Goal: Obtain resource: Obtain resource

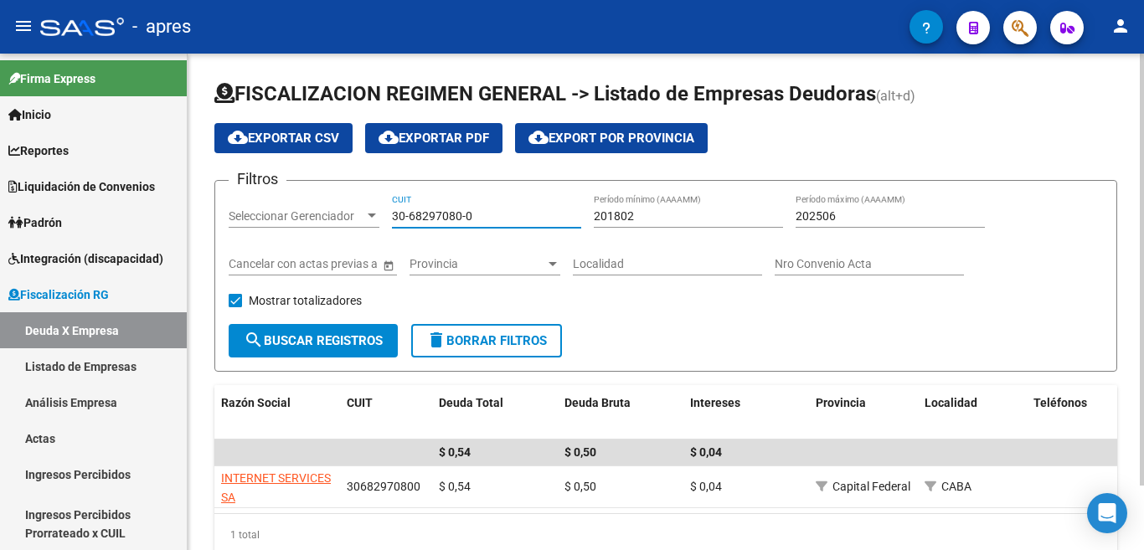
click at [337, 218] on div "Filtros Seleccionar Gerenciador Seleccionar Gerenciador 30-68297080-0 CUIT 2018…" at bounding box center [666, 259] width 875 height 130
paste input "70728739-6"
click at [354, 335] on span "search Buscar Registros" at bounding box center [313, 340] width 139 height 15
drag, startPoint x: 507, startPoint y: 215, endPoint x: 239, endPoint y: 203, distance: 268.4
click at [238, 194] on div "Filtros Seleccionar Gerenciador Seleccionar Gerenciador 30-70728739-6 CUIT 2018…" at bounding box center [666, 259] width 875 height 130
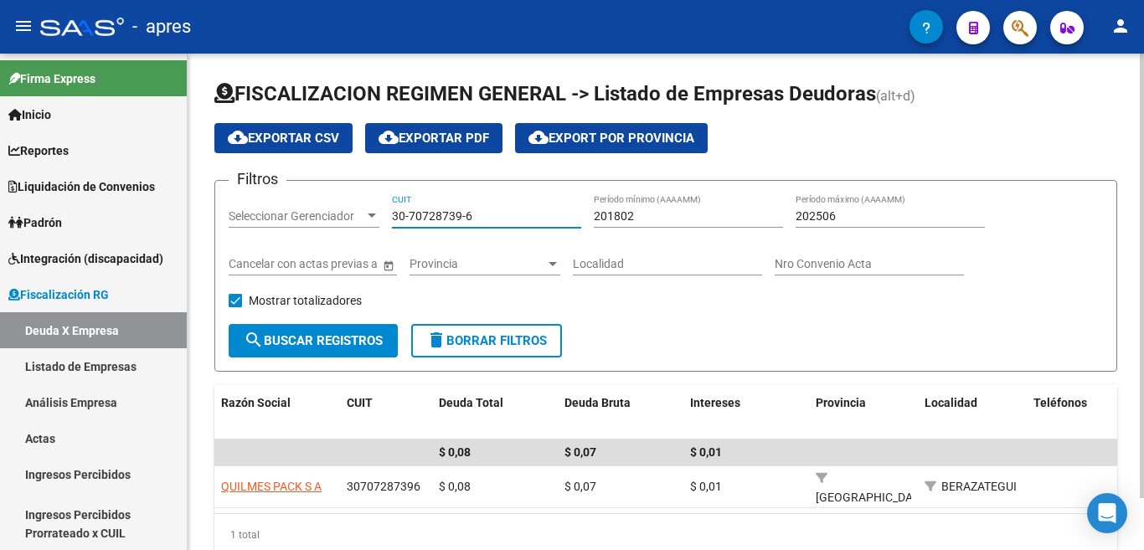
paste input
type input "30-70728739-6"
click at [338, 329] on button "search Buscar Registros" at bounding box center [313, 341] width 169 height 34
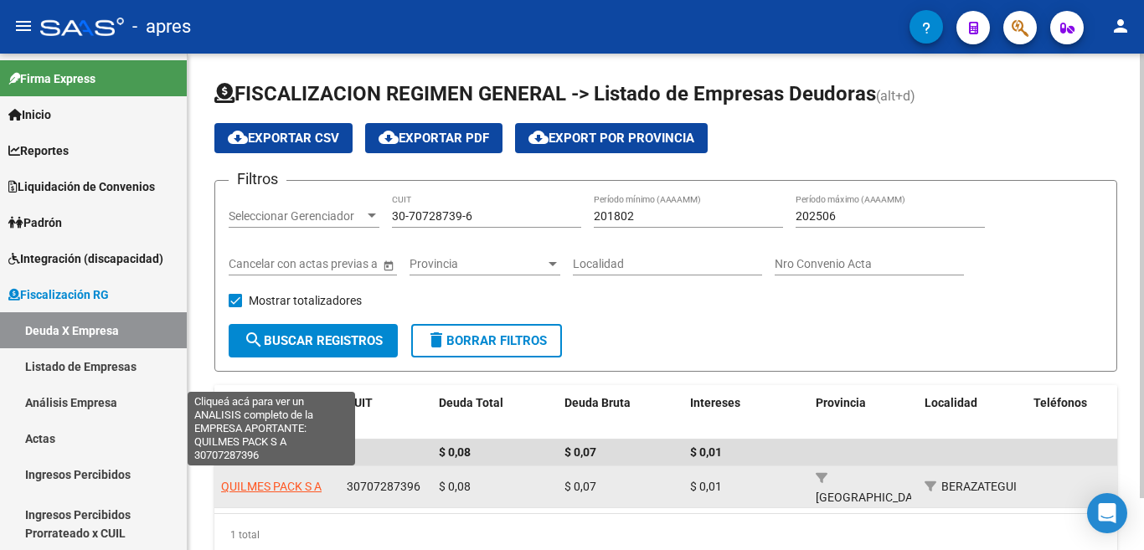
click at [266, 485] on span "QUILMES PACK S A" at bounding box center [271, 486] width 101 height 13
type textarea "30707287396"
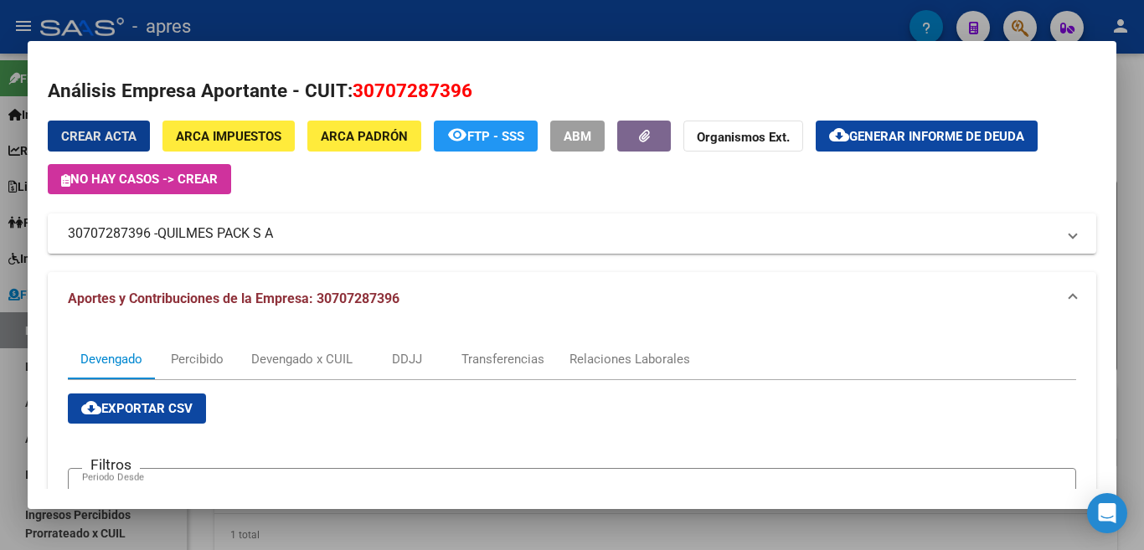
click at [925, 142] on span "Generar informe de deuda" at bounding box center [937, 136] width 175 height 15
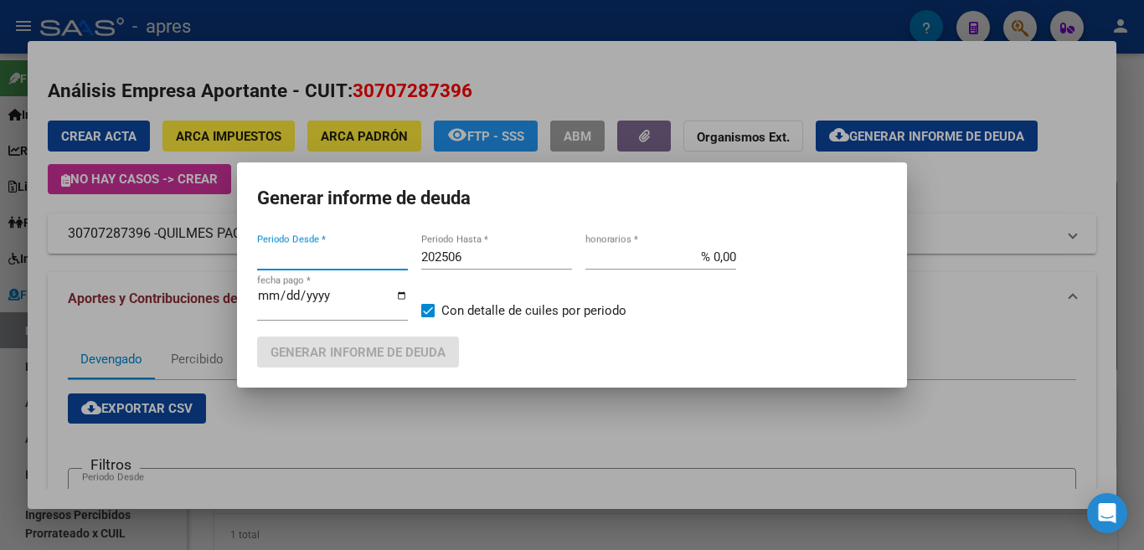
type input "201802"
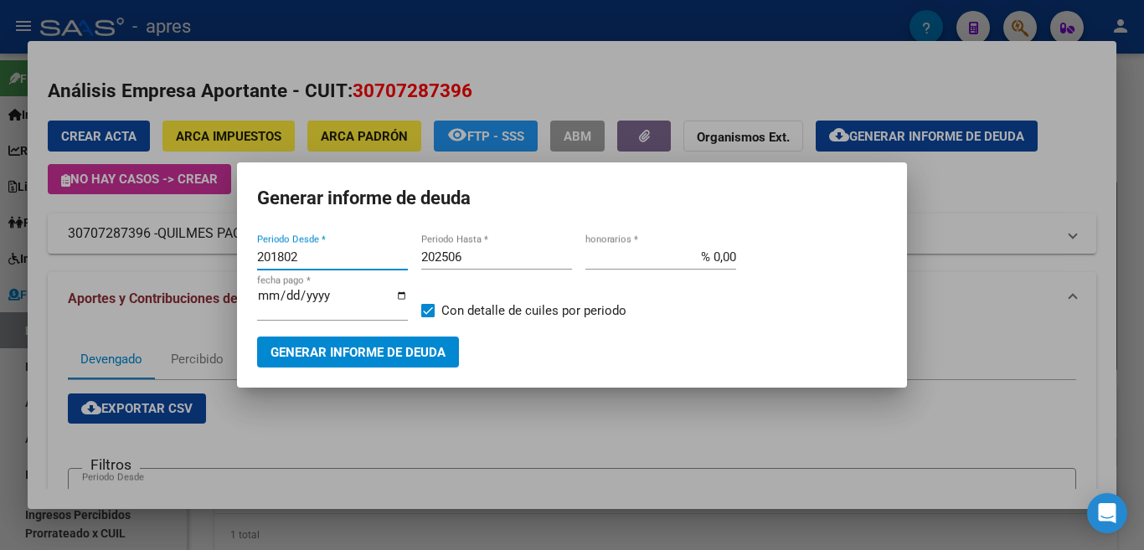
click at [366, 352] on span "Generar informe de deuda" at bounding box center [358, 352] width 175 height 15
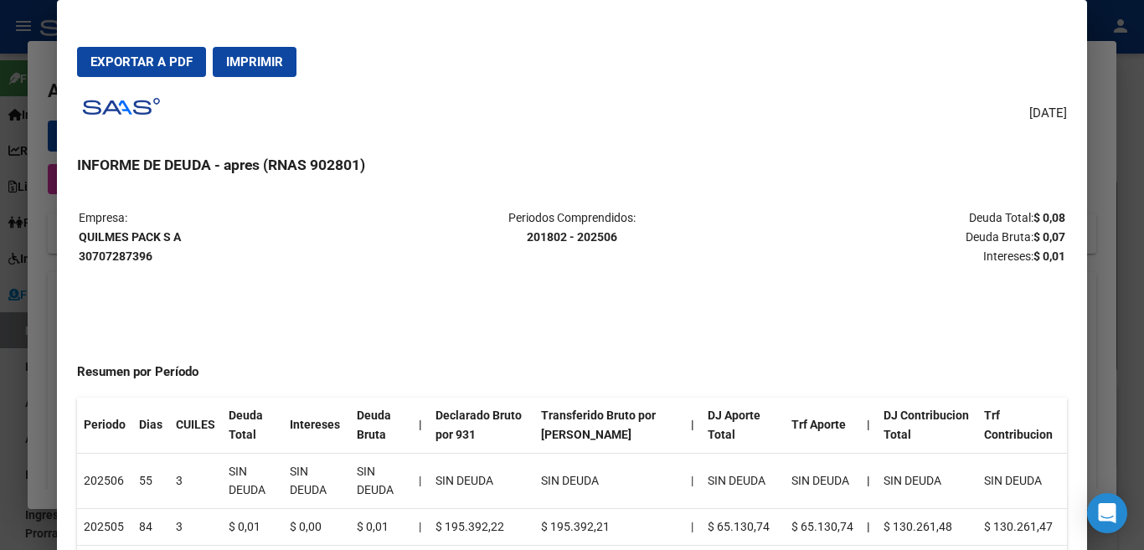
click at [276, 62] on span "Imprimir" at bounding box center [254, 61] width 57 height 15
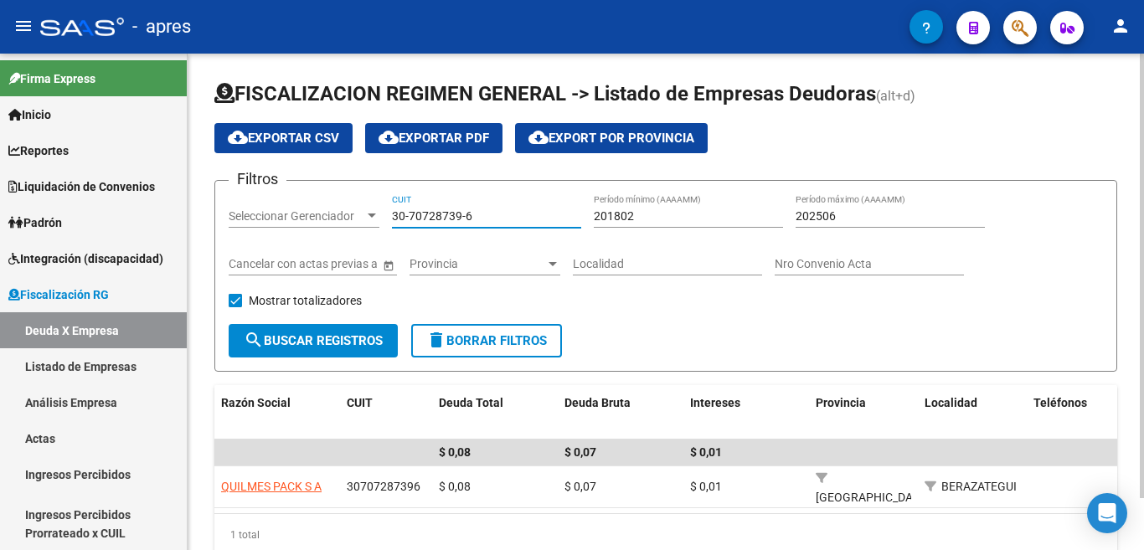
drag, startPoint x: 490, startPoint y: 215, endPoint x: 325, endPoint y: 215, distance: 165.0
click at [325, 215] on div "Filtros Seleccionar Gerenciador Seleccionar Gerenciador 30-70728739-6 CUIT 2018…" at bounding box center [666, 259] width 875 height 130
paste input "3-71763941-9"
type input "33-71763941-9"
click at [338, 351] on button "search Buscar Registros" at bounding box center [313, 341] width 169 height 34
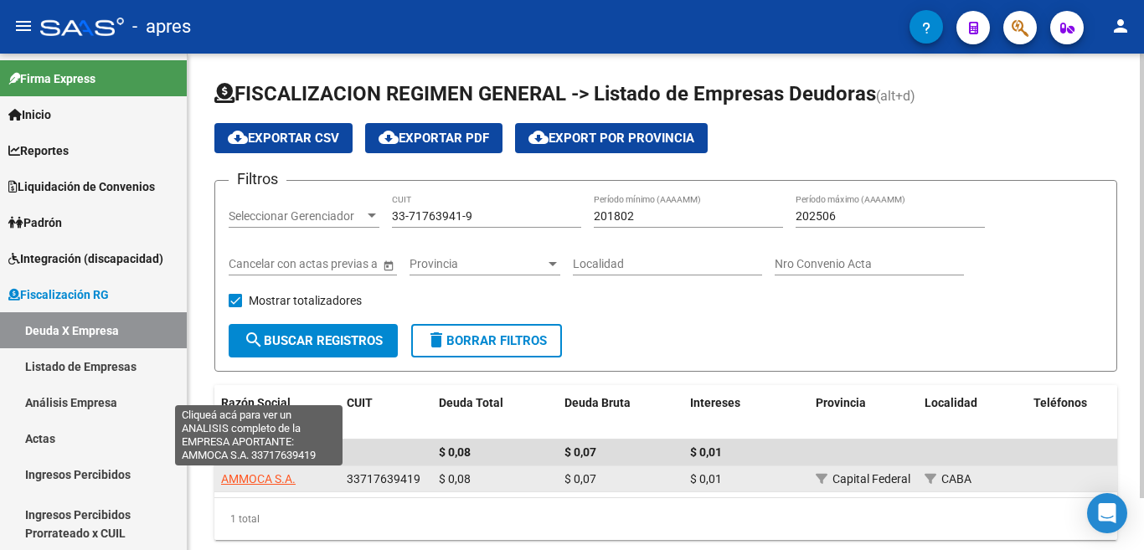
click at [276, 481] on span "AMMOCA S.A." at bounding box center [258, 479] width 75 height 13
type textarea "33717639419"
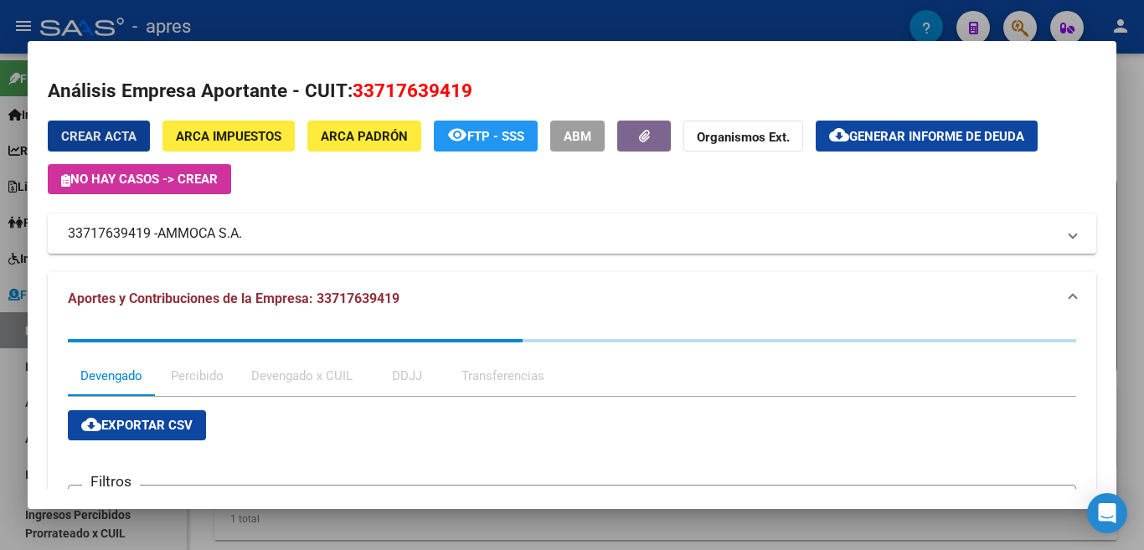
click at [899, 151] on button "cloud_download Generar informe de deuda" at bounding box center [927, 136] width 222 height 31
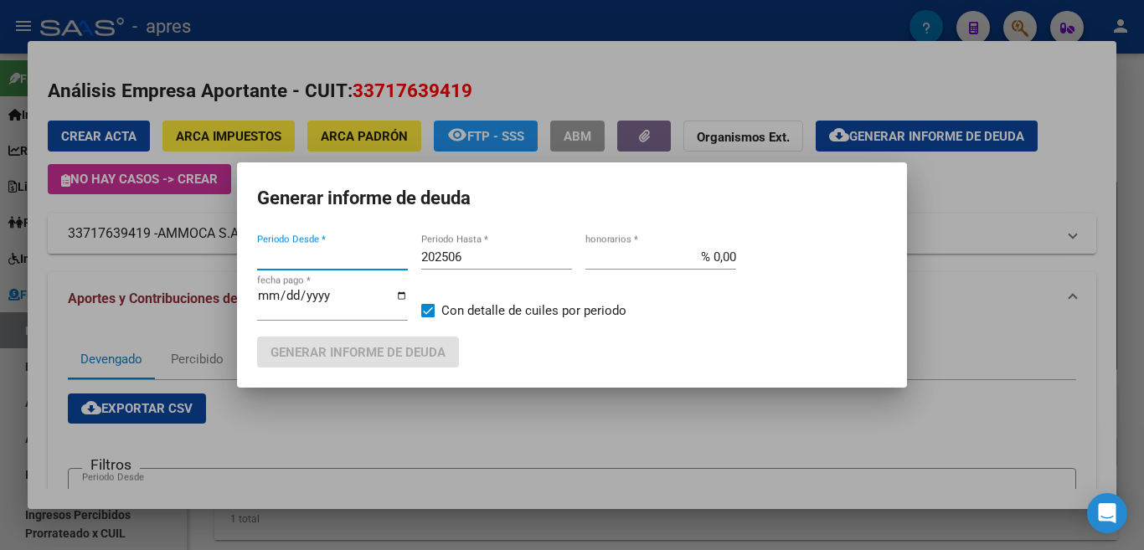
type input "201802"
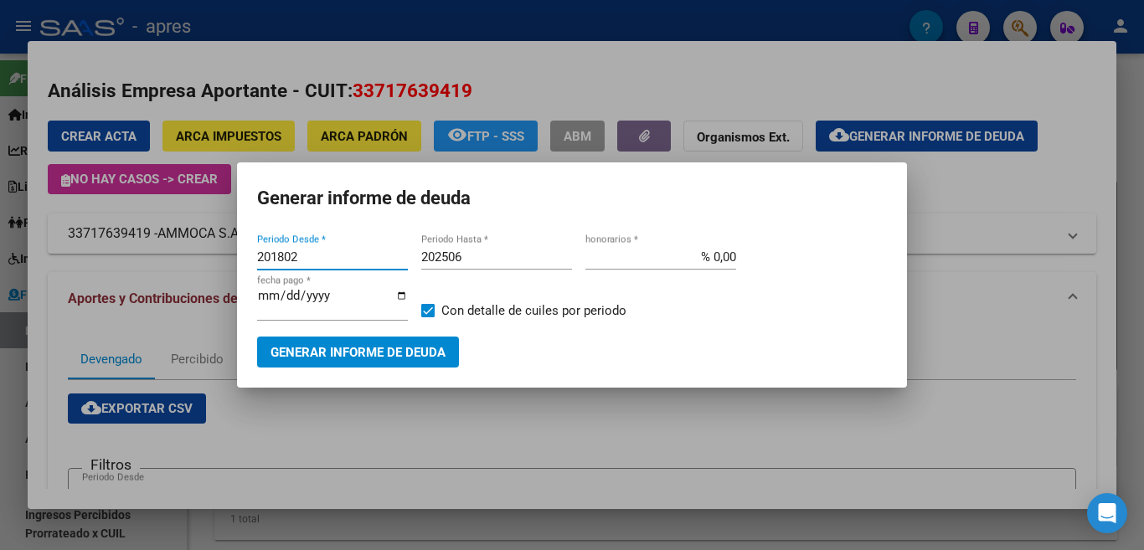
click at [436, 346] on span "Generar informe de deuda" at bounding box center [358, 352] width 175 height 15
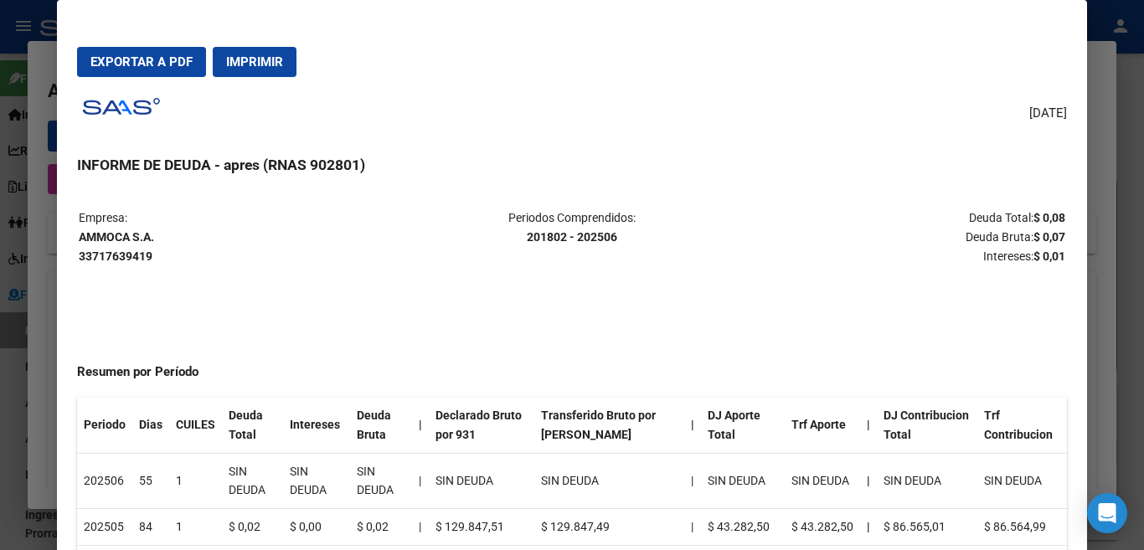
click at [269, 50] on button "Imprimir" at bounding box center [255, 62] width 84 height 30
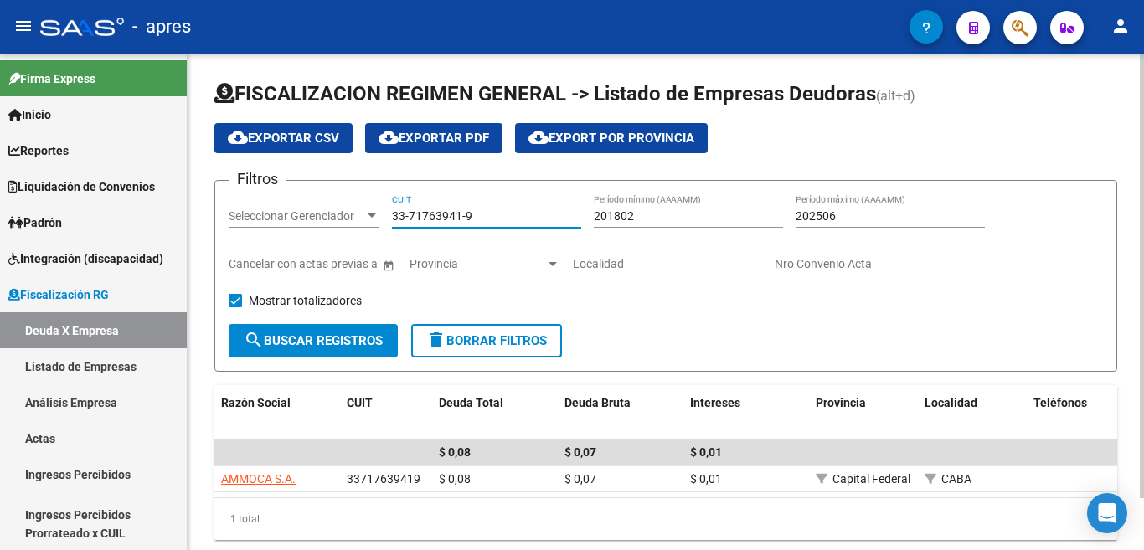
drag, startPoint x: 509, startPoint y: 218, endPoint x: 316, endPoint y: 217, distance: 192.7
click at [323, 214] on div "Filtros Seleccionar Gerenciador Seleccionar Gerenciador 33-71763941-9 CUIT 2018…" at bounding box center [666, 259] width 875 height 130
paste input "0-70776153-5"
type input "30-70776153-5"
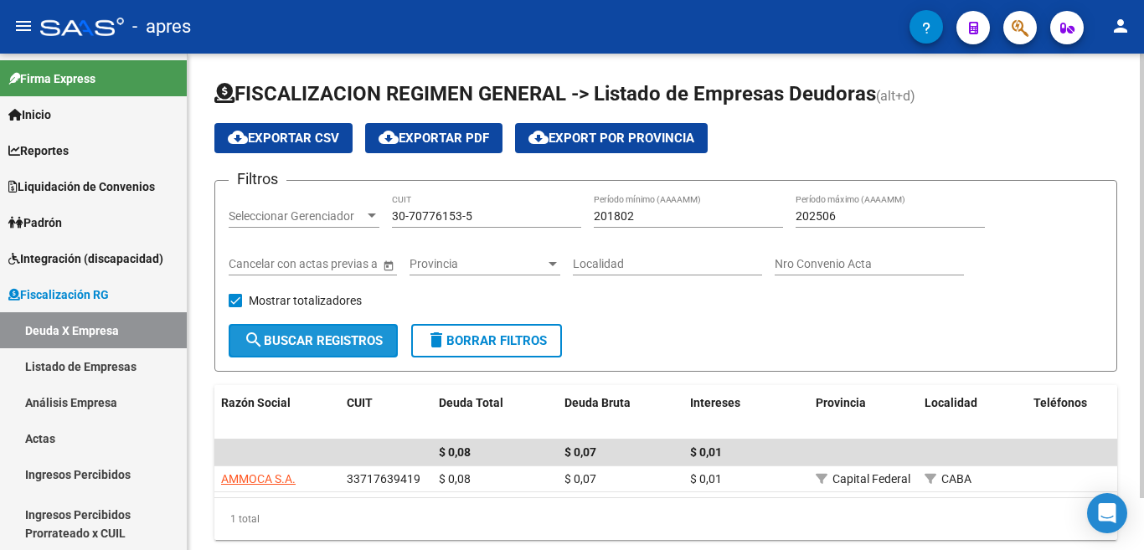
click at [347, 333] on span "search Buscar Registros" at bounding box center [313, 340] width 139 height 15
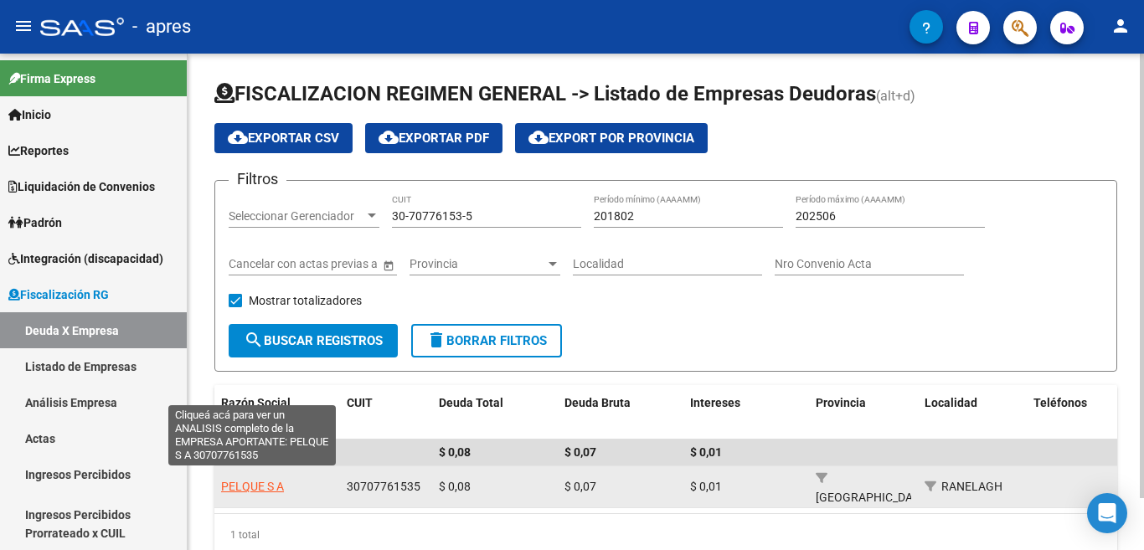
click at [262, 480] on span "PELQUE S A" at bounding box center [252, 486] width 63 height 13
type textarea "30707761535"
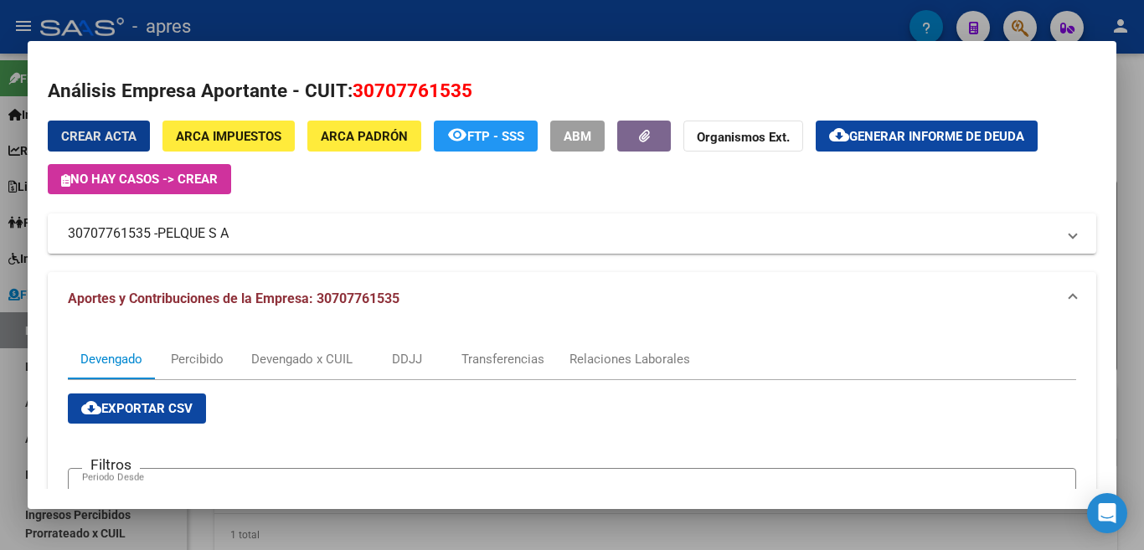
click at [888, 144] on span "Generar informe de deuda" at bounding box center [937, 136] width 175 height 15
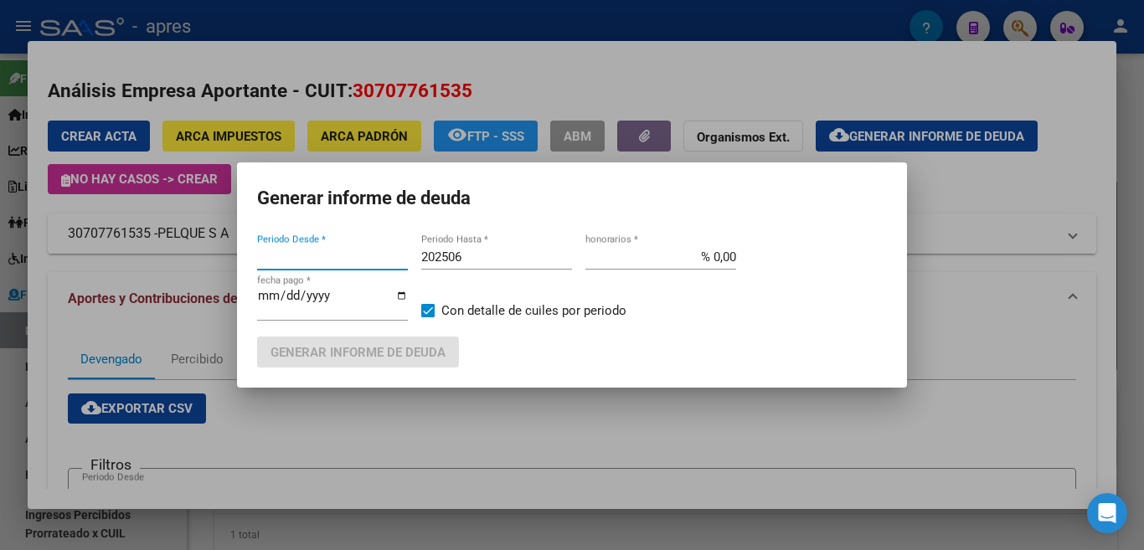
type input "201802"
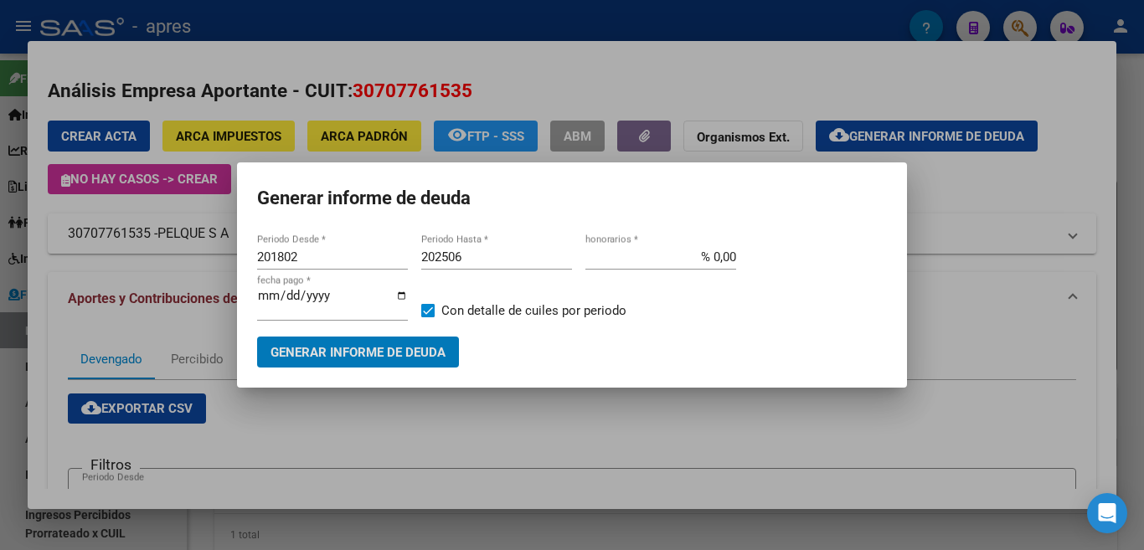
click at [371, 347] on span "Generar informe de deuda" at bounding box center [358, 352] width 175 height 15
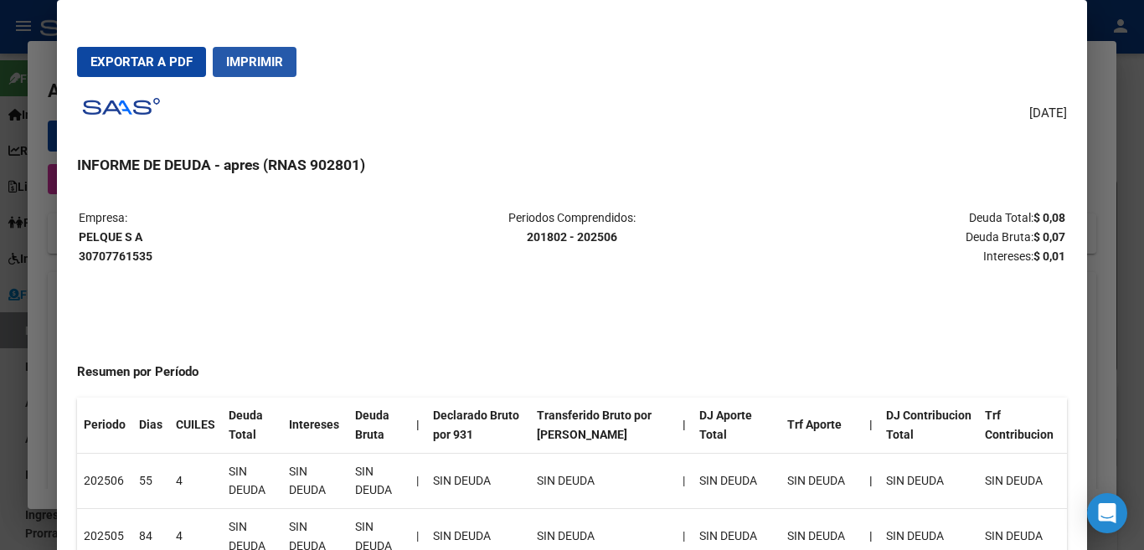
click at [269, 69] on span "Imprimir" at bounding box center [254, 61] width 57 height 15
